Goal: Find specific page/section: Find specific page/section

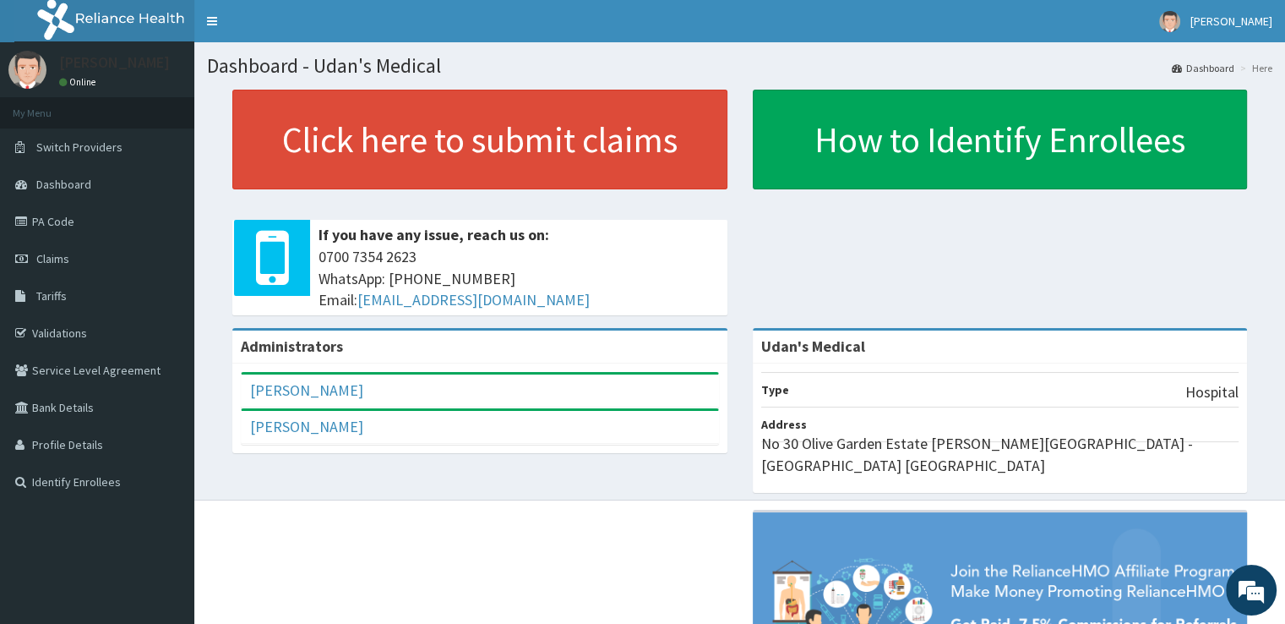
click at [46, 183] on span "Dashboard" at bounding box center [63, 184] width 55 height 15
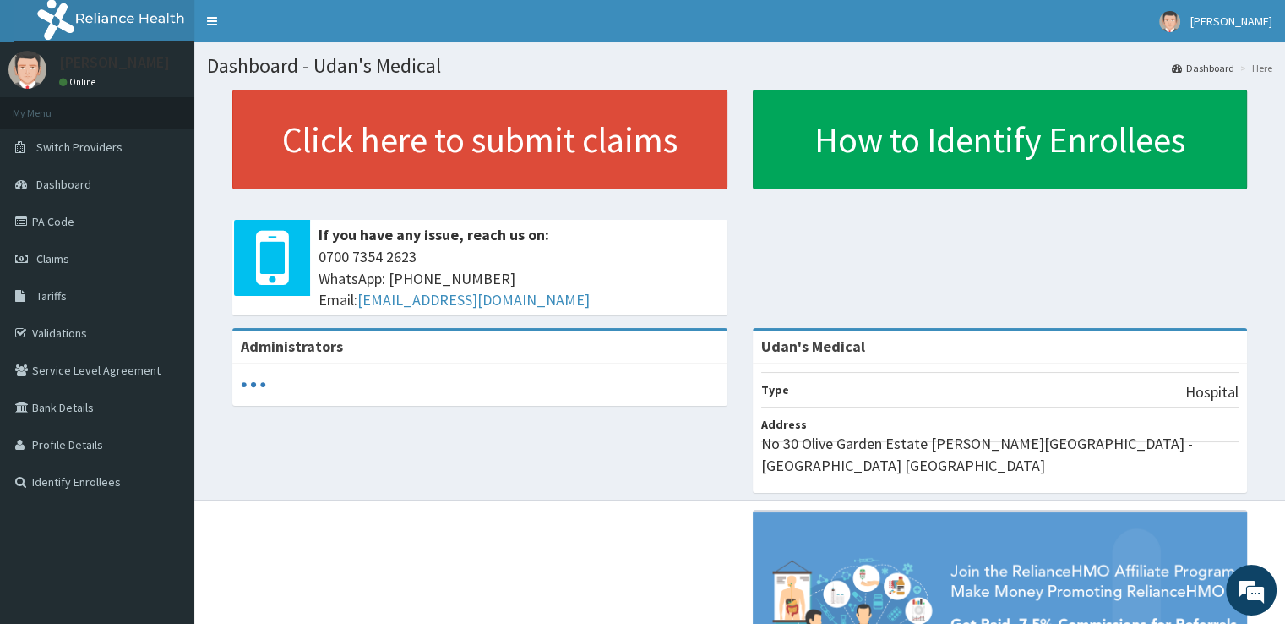
click at [76, 226] on link "PA Code" at bounding box center [97, 221] width 194 height 37
click at [59, 212] on link "PA Code" at bounding box center [97, 221] width 194 height 37
click at [43, 219] on link "PA Code" at bounding box center [97, 221] width 194 height 37
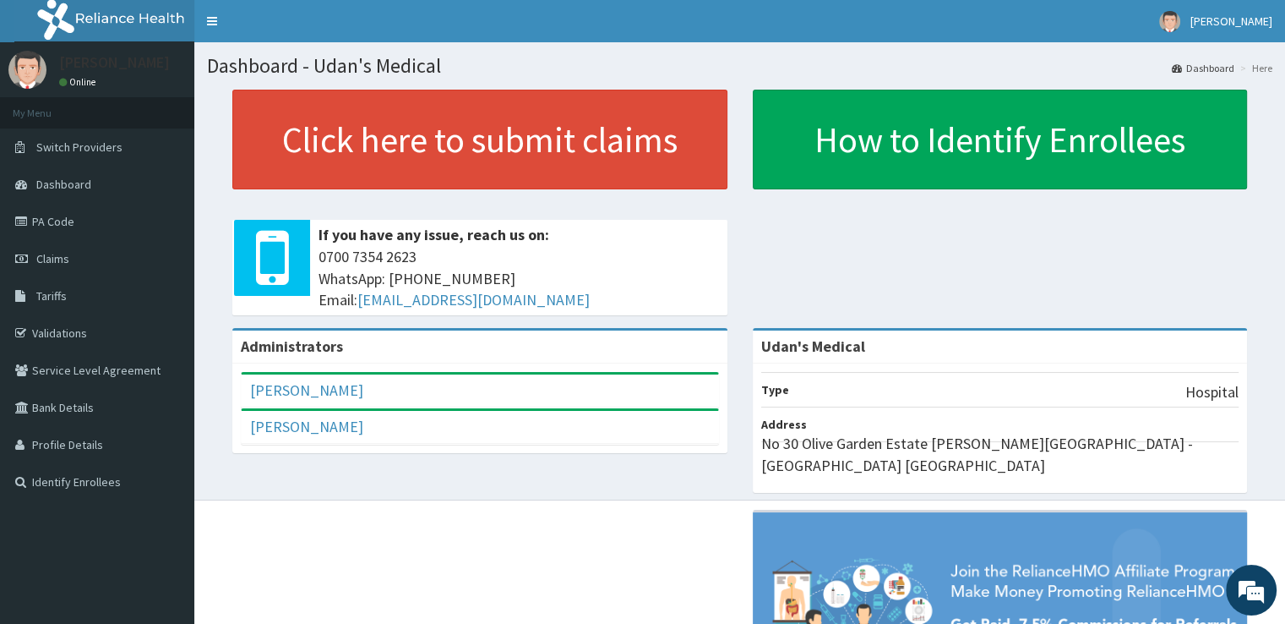
click at [69, 217] on link "PA Code" at bounding box center [97, 221] width 194 height 37
click at [48, 218] on link "PA Code" at bounding box center [97, 221] width 194 height 37
